Goal: Navigation & Orientation: Find specific page/section

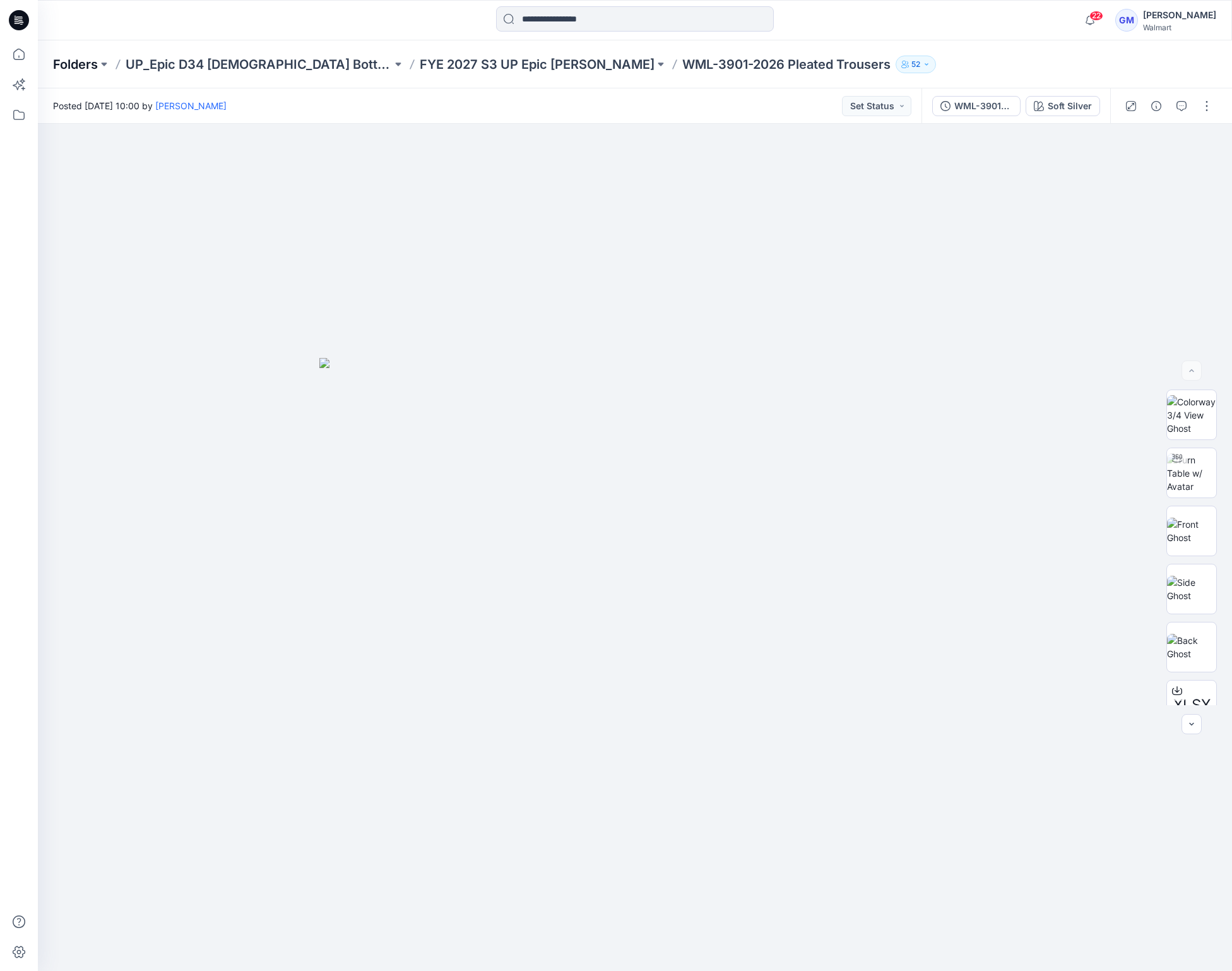
click at [90, 56] on p "Folders" at bounding box center [76, 64] width 45 height 18
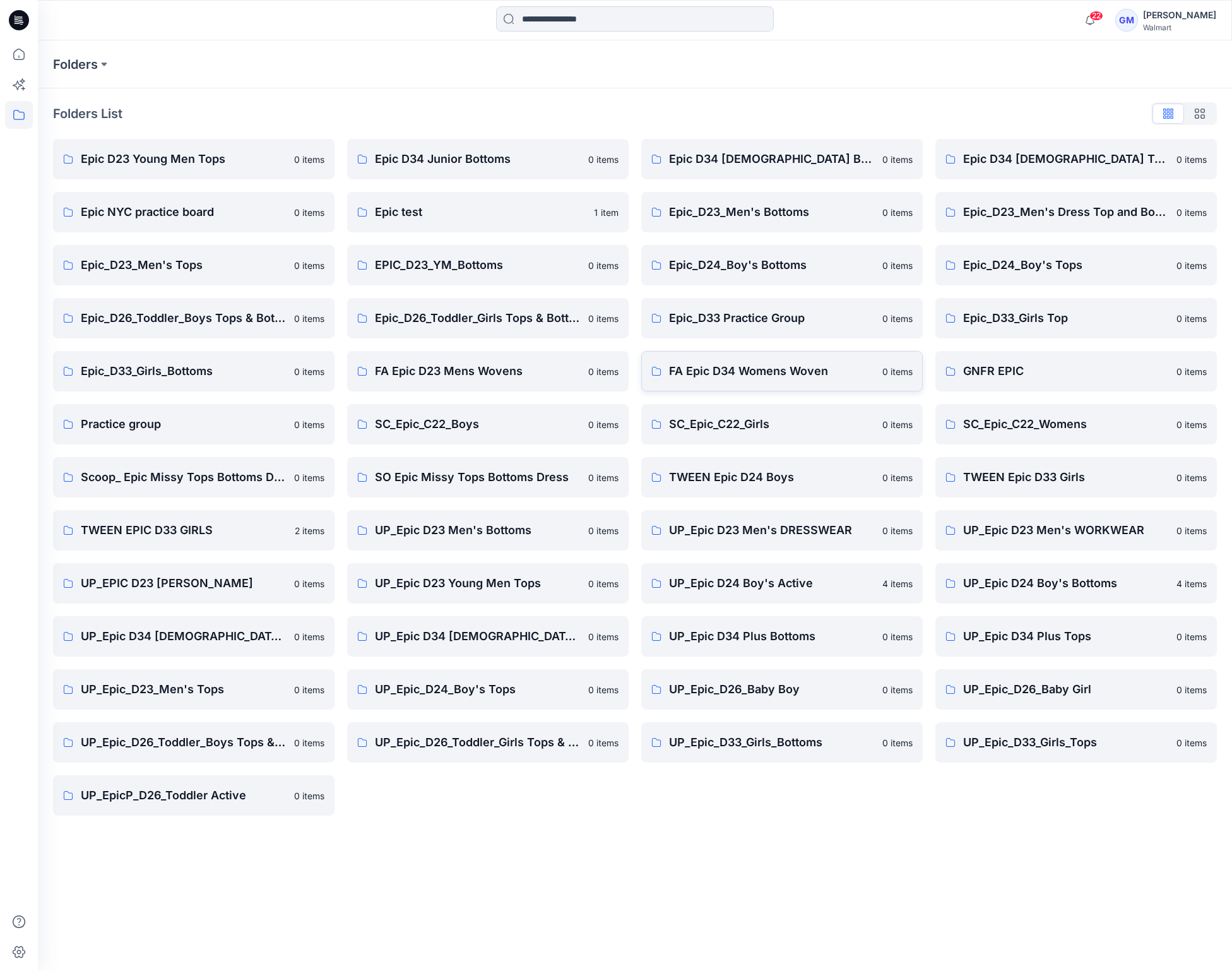
click at [764, 378] on p "FA Epic D34 Womens Woven" at bounding box center [772, 371] width 206 height 18
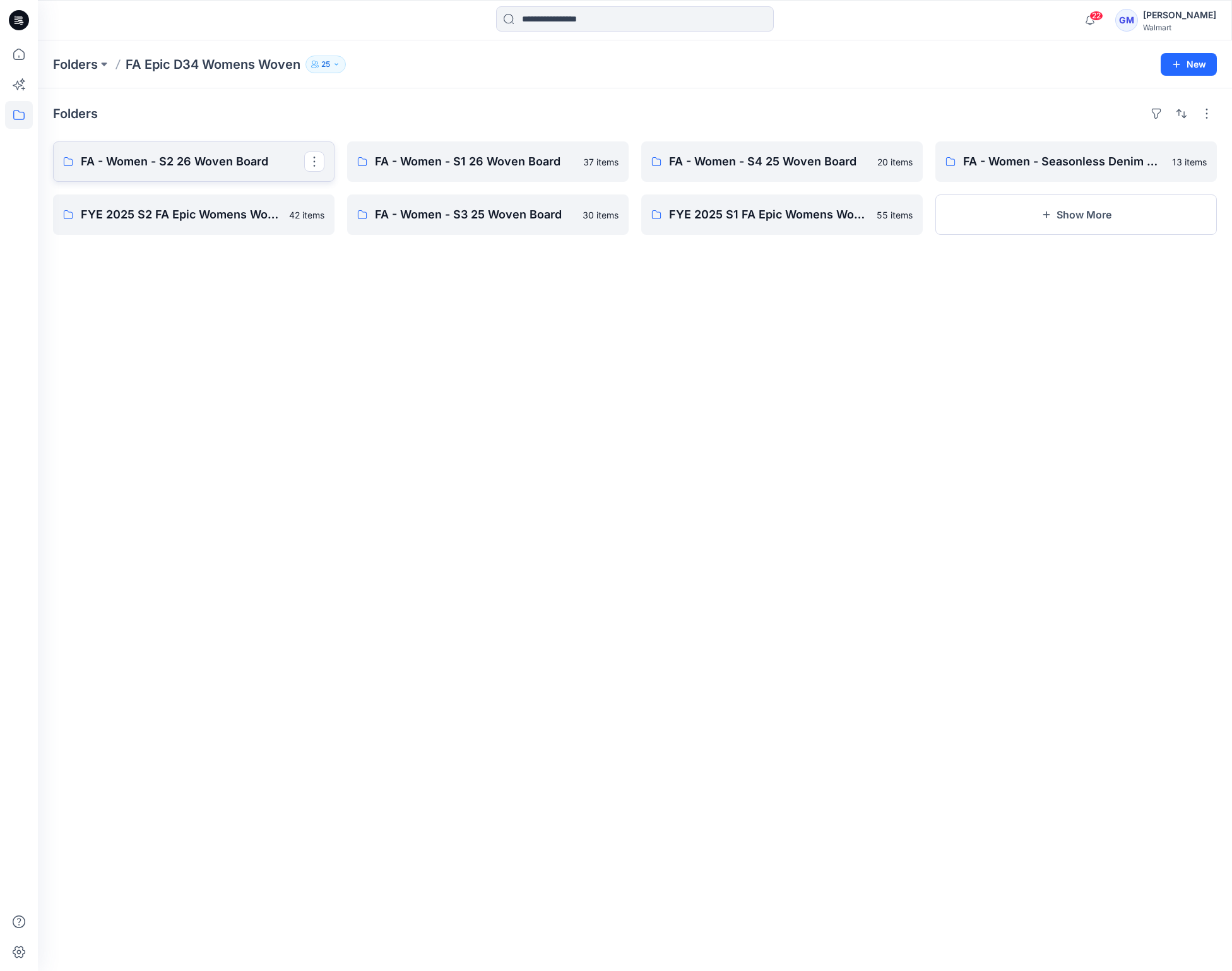
click at [200, 172] on link "FA - Women - S2 26 Woven Board" at bounding box center [194, 161] width 281 height 40
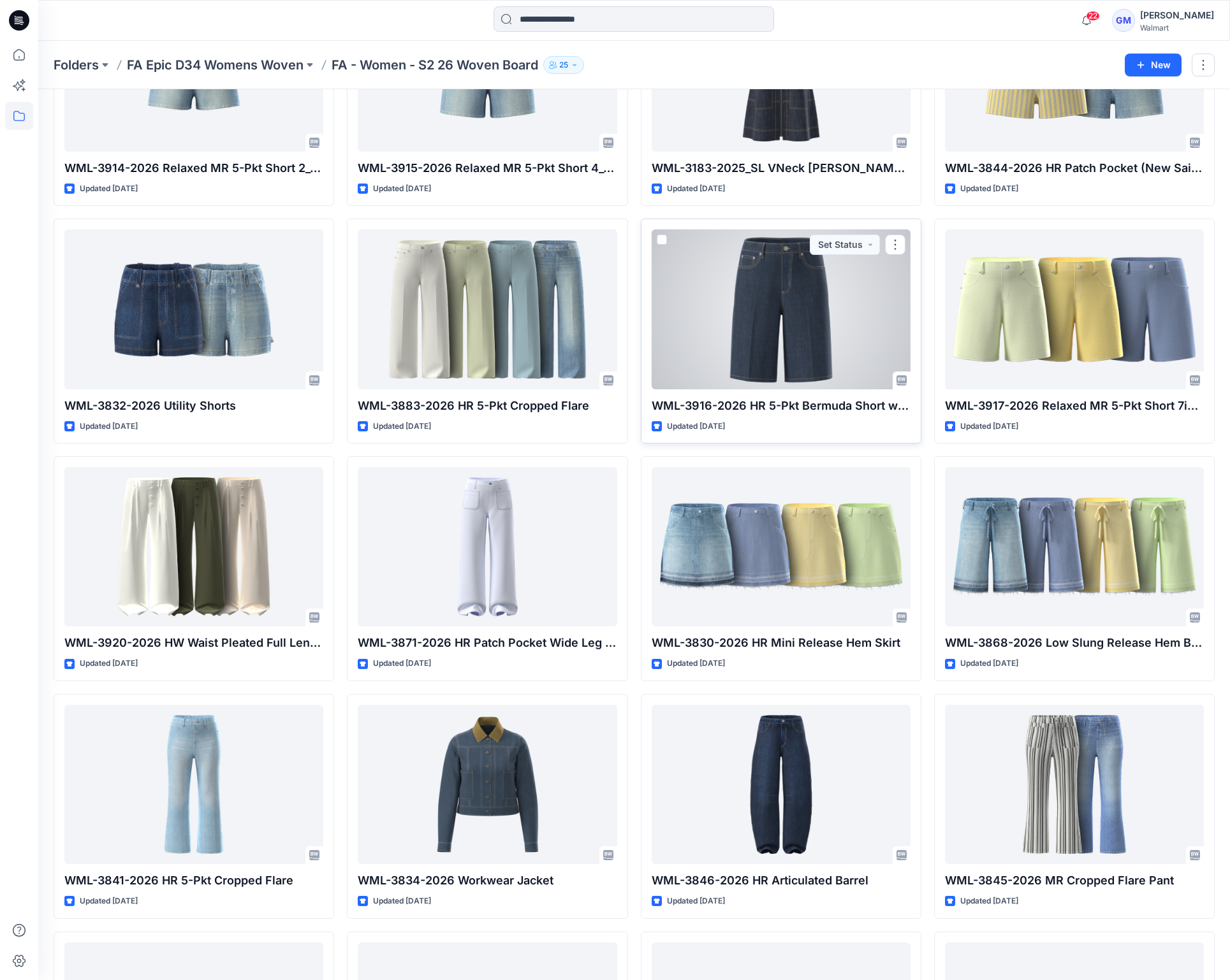
scroll to position [1066, 0]
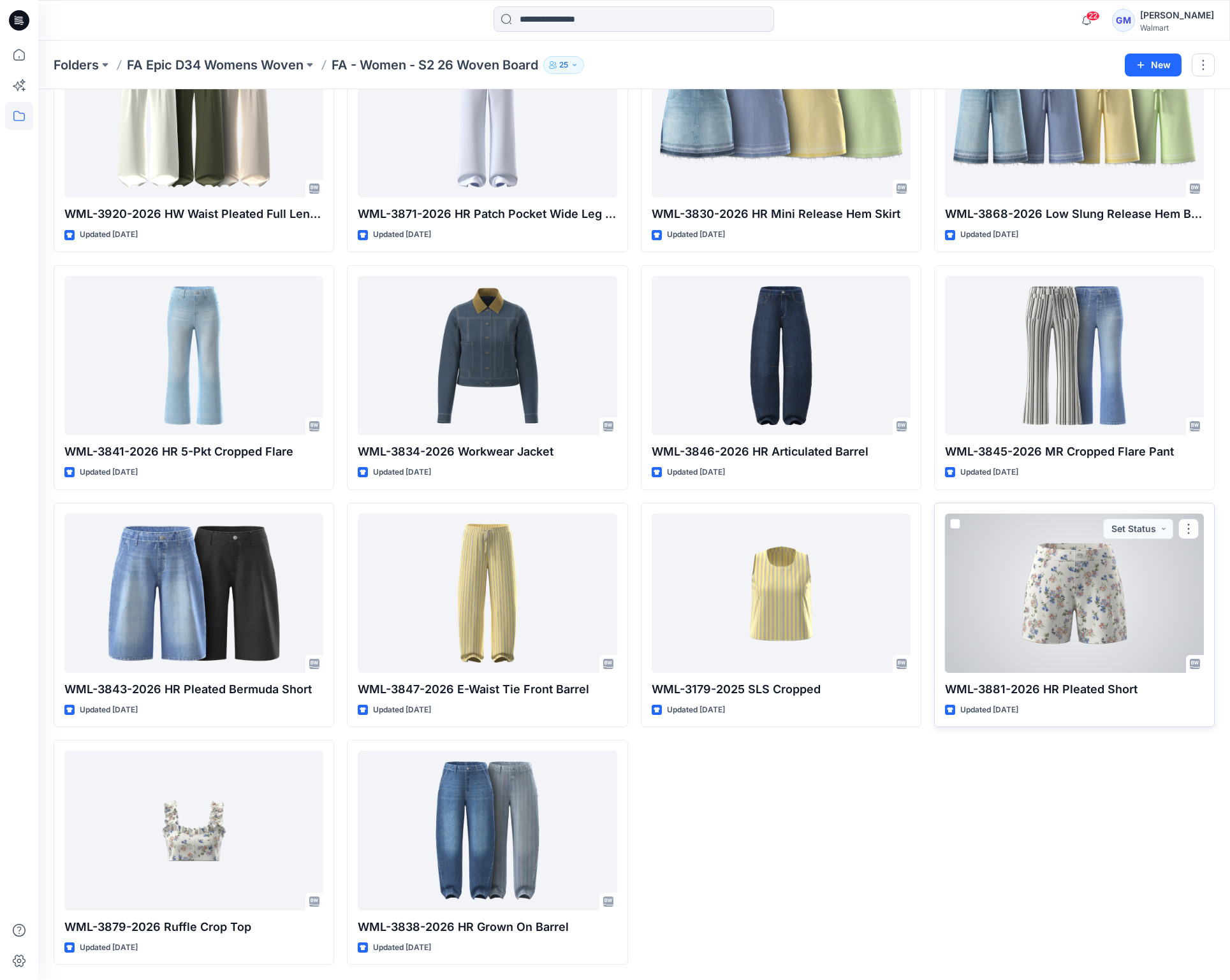
click at [1067, 613] on div at bounding box center [1074, 593] width 259 height 159
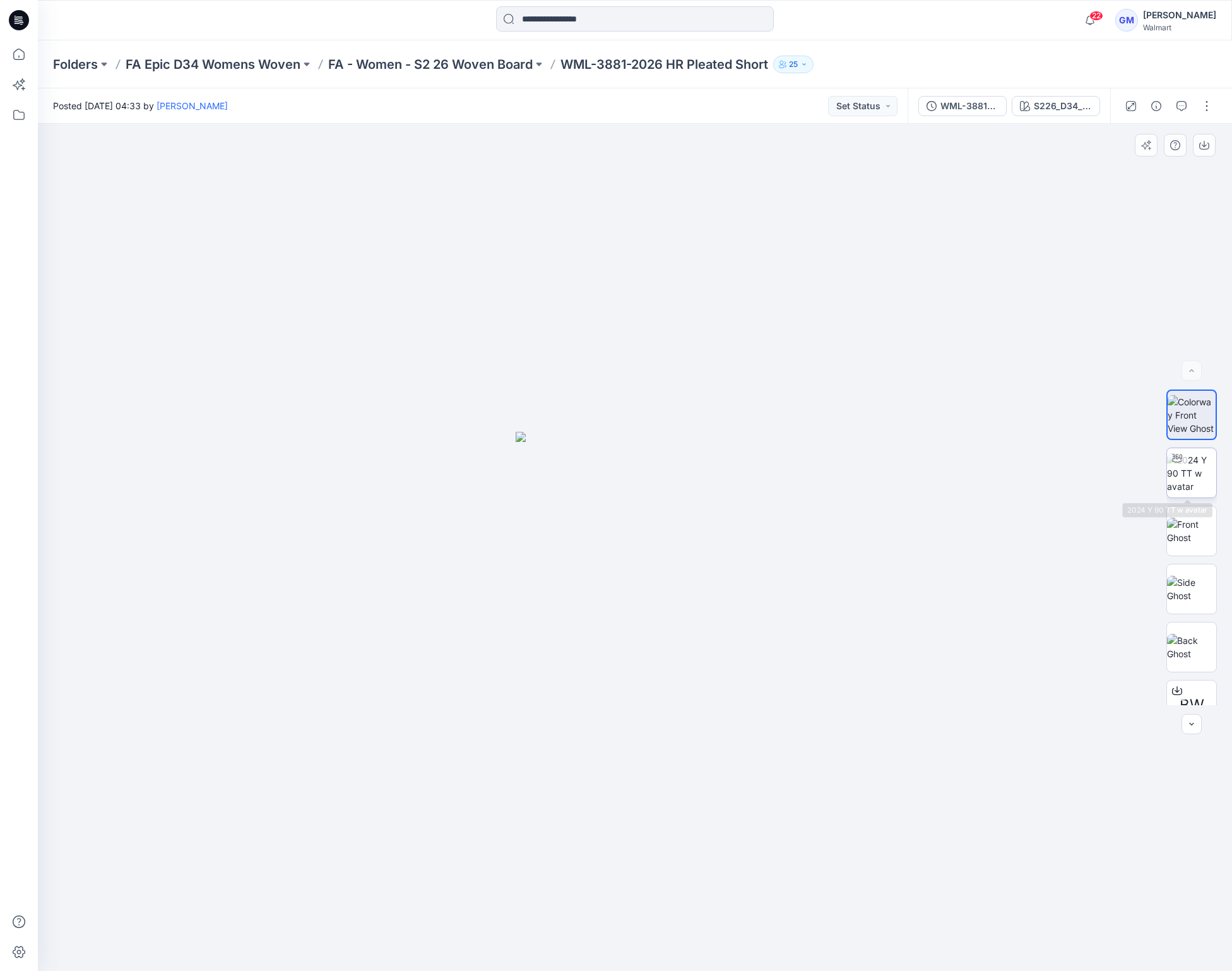
click at [1178, 480] on img at bounding box center [1192, 473] width 49 height 40
drag, startPoint x: 778, startPoint y: 950, endPoint x: 709, endPoint y: 958, distance: 69.5
click at [709, 958] on div at bounding box center [634, 547] width 1194 height 847
click at [724, 950] on icon at bounding box center [637, 933] width 382 height 48
